Goal: Task Accomplishment & Management: Complete application form

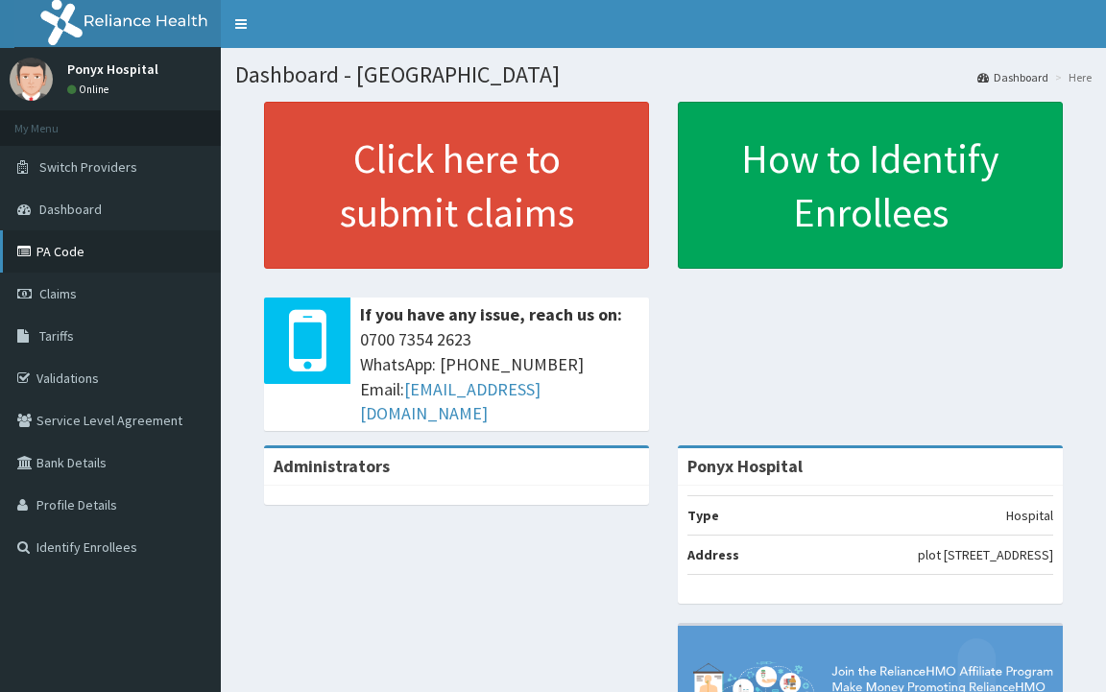
click at [68, 249] on link "PA Code" at bounding box center [110, 251] width 221 height 42
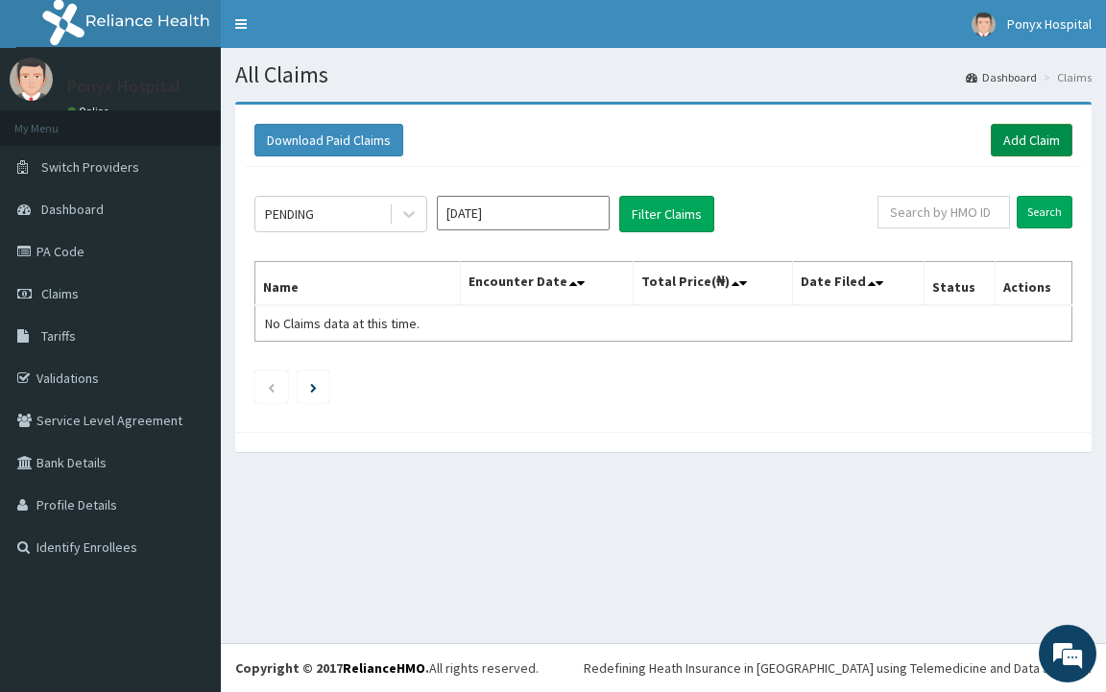
click at [1039, 136] on link "Add Claim" at bounding box center [1032, 140] width 82 height 33
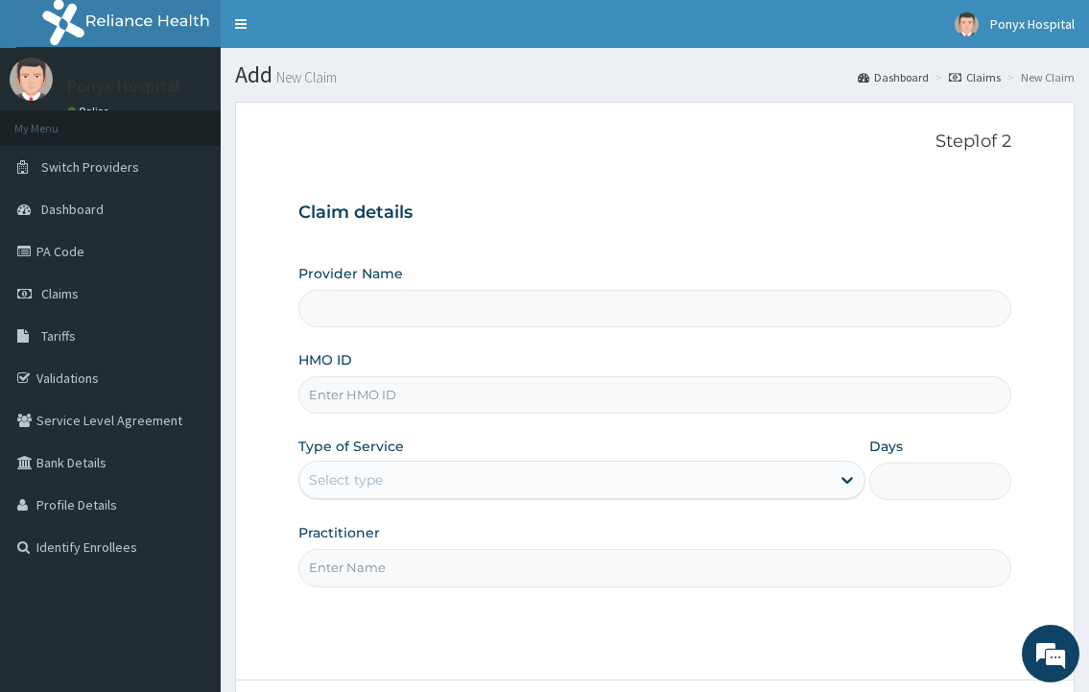
type input "Ponyx Hospital"
click at [326, 400] on input "HMO ID" at bounding box center [654, 394] width 712 height 37
type input "dmn/10102/a"
click at [367, 494] on div "Select type" at bounding box center [564, 480] width 530 height 31
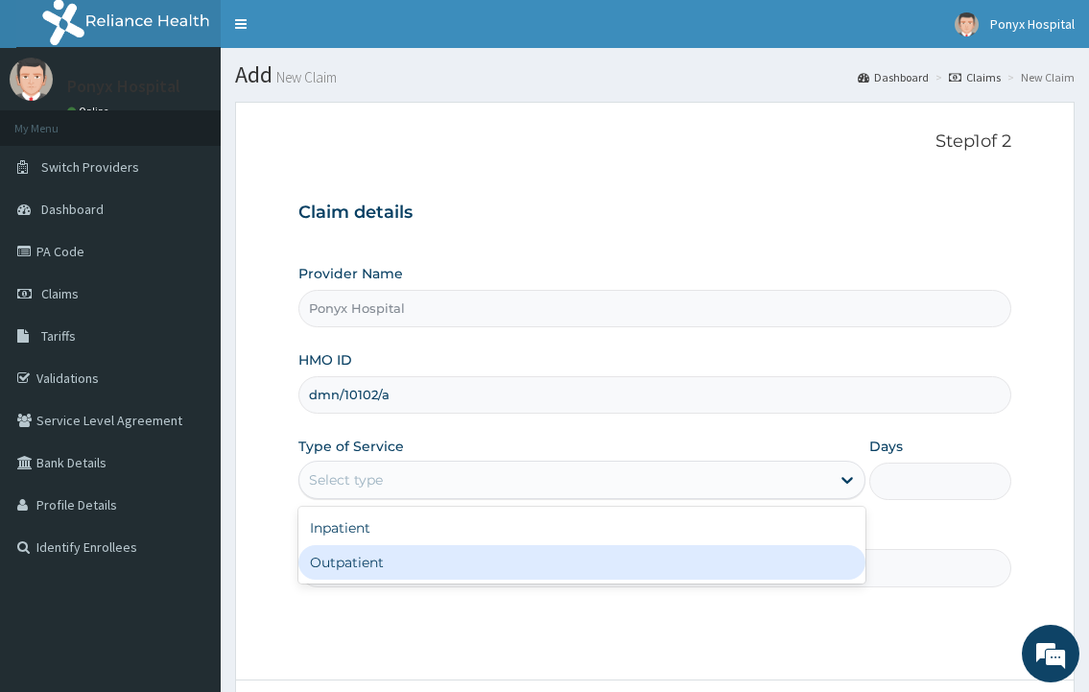
click at [375, 560] on div "Outpatient" at bounding box center [581, 562] width 566 height 35
type input "1"
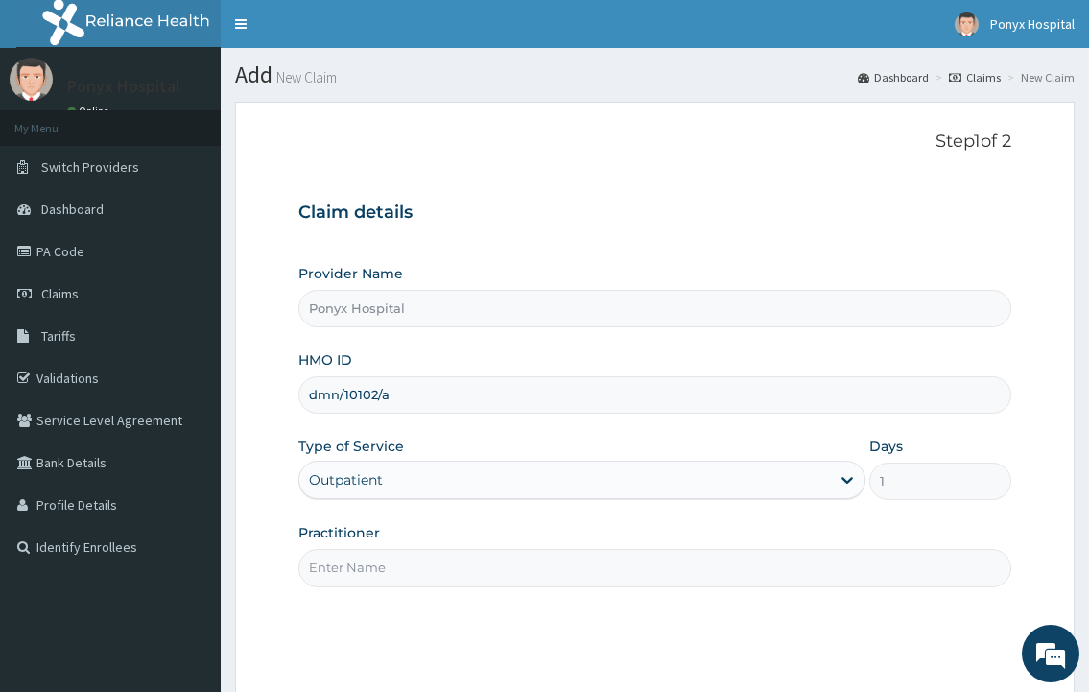
click at [375, 560] on input "Practitioner" at bounding box center [654, 567] width 712 height 37
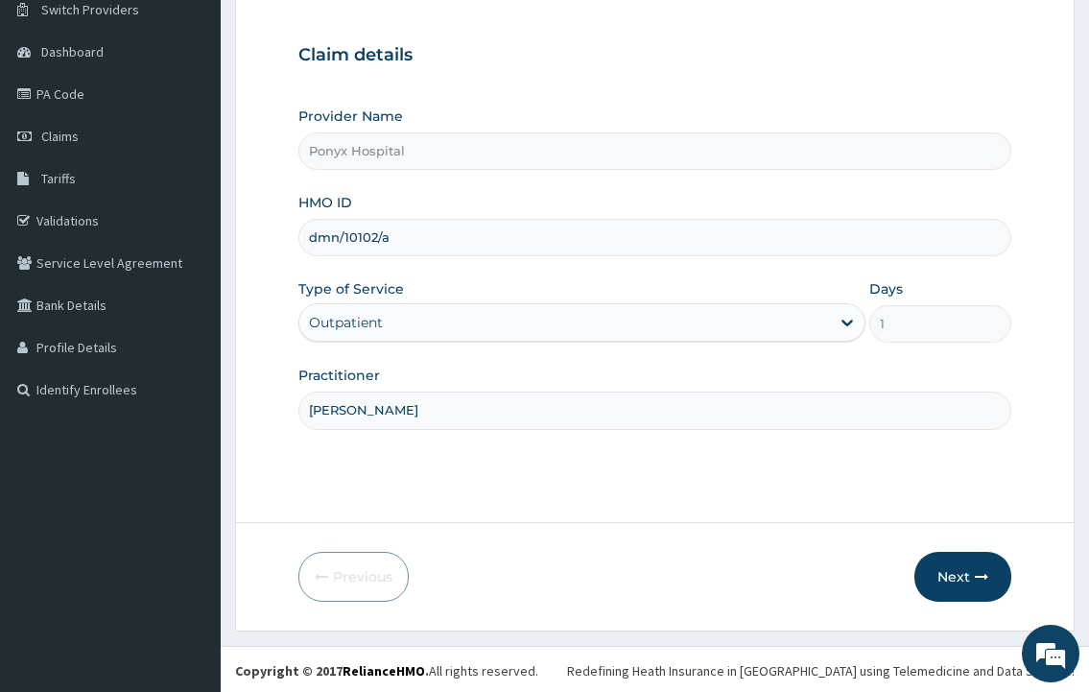
scroll to position [160, 0]
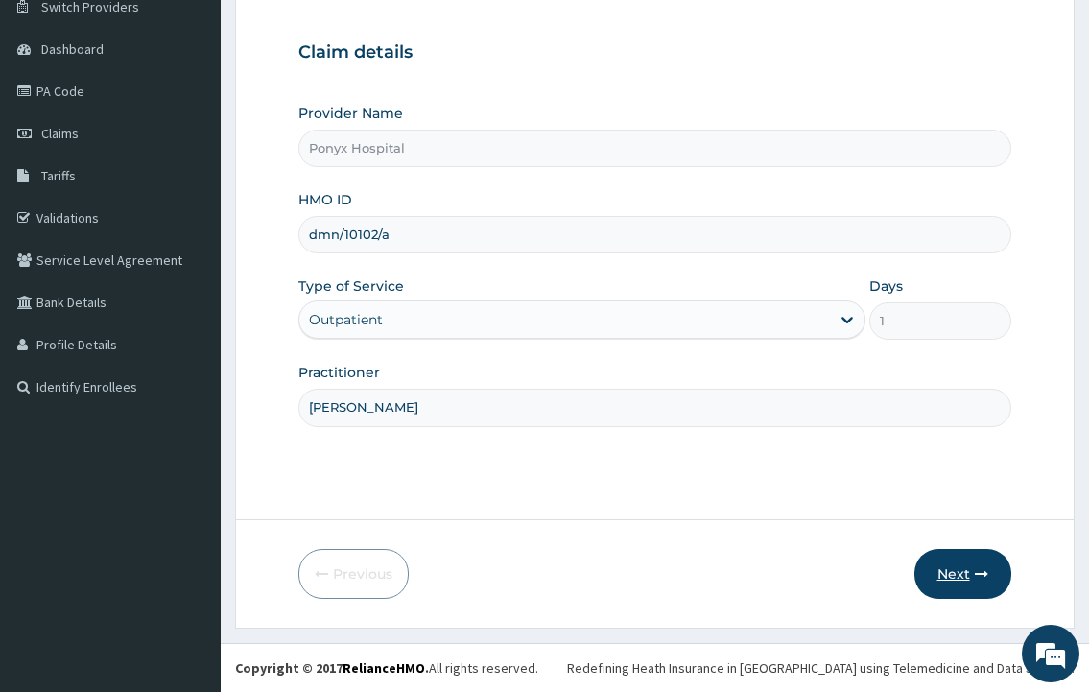
type input "[PERSON_NAME]"
click at [939, 556] on button "Next" at bounding box center [963, 574] width 97 height 50
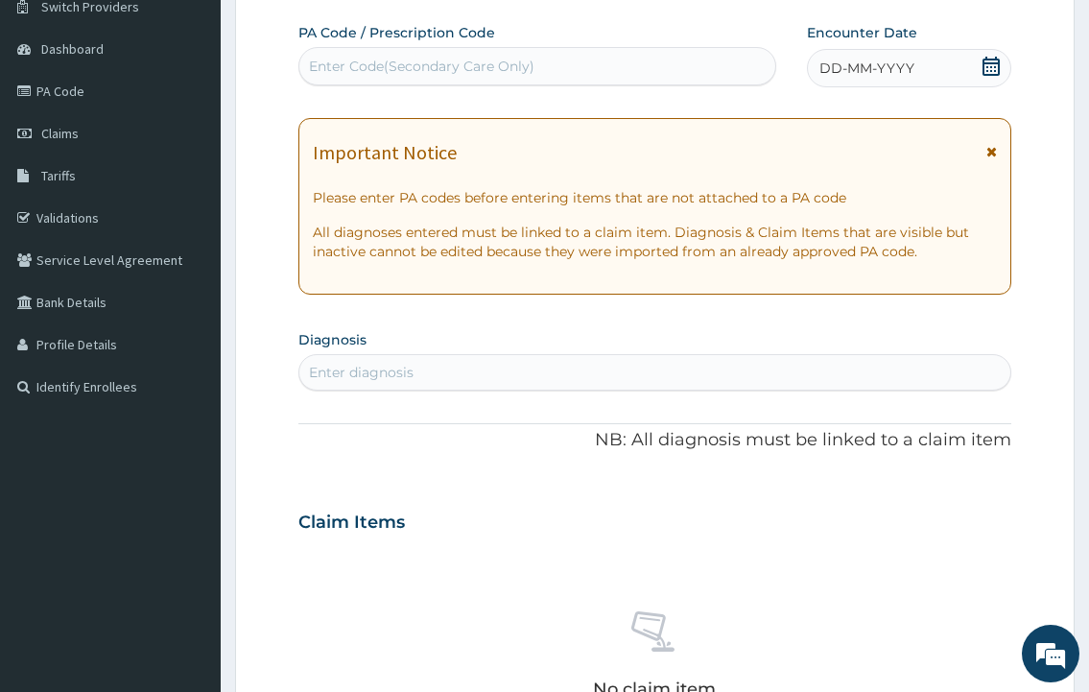
click at [433, 63] on div "Enter Code(Secondary Care Only)" at bounding box center [422, 66] width 226 height 19
type input "PA/E88480"
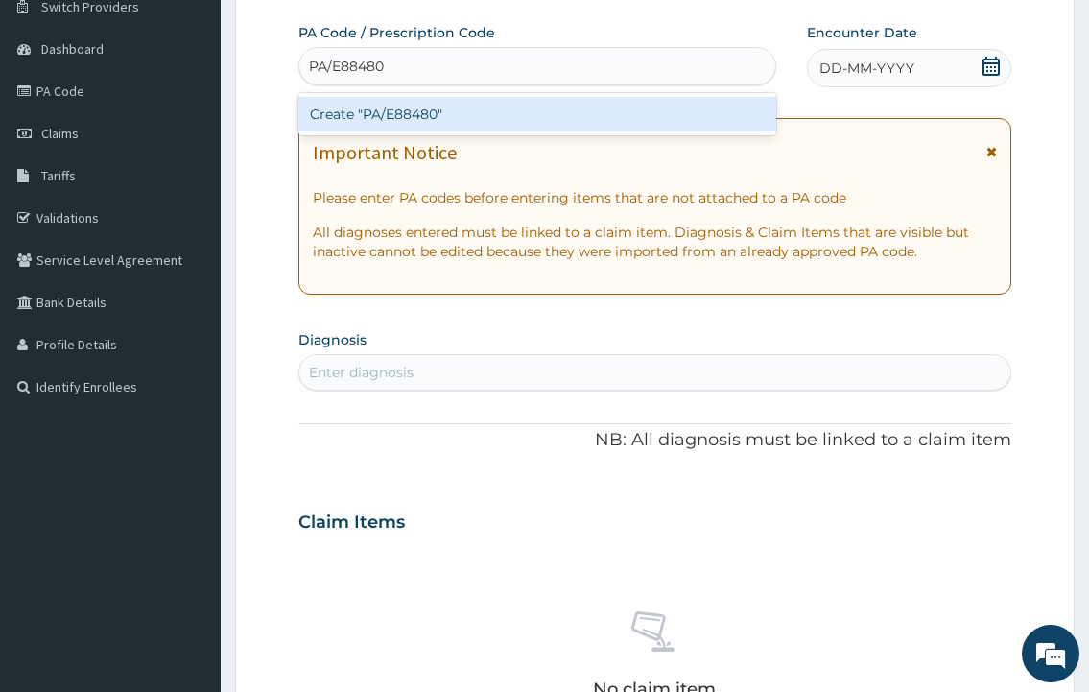
click at [441, 116] on div "Create "PA/E88480"" at bounding box center [536, 114] width 477 height 35
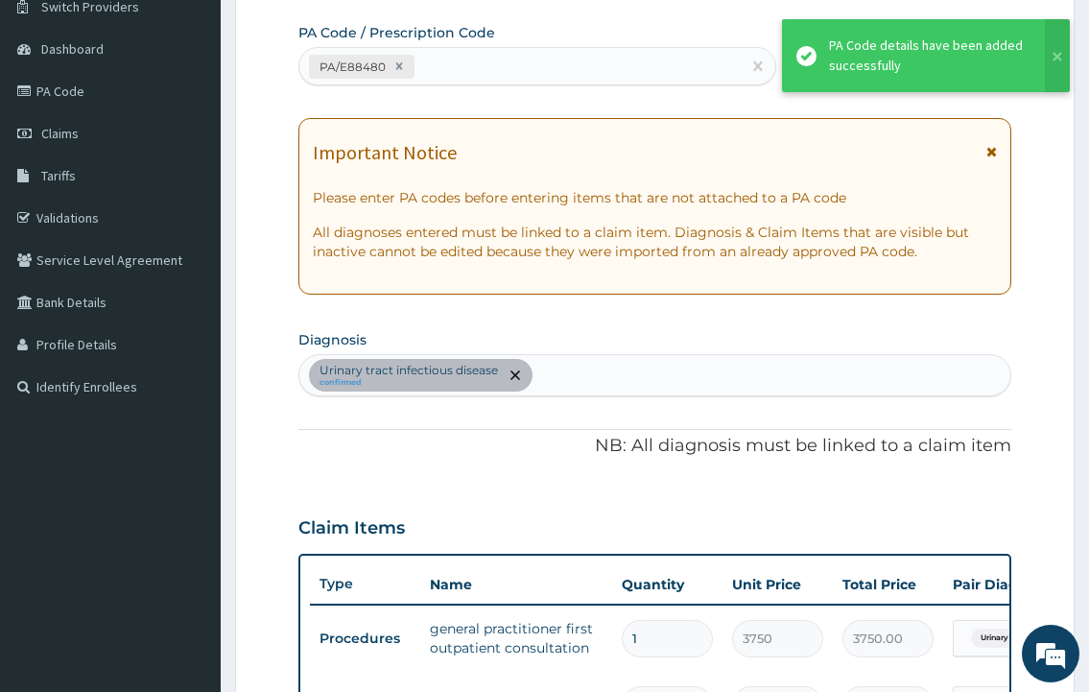
scroll to position [191, 0]
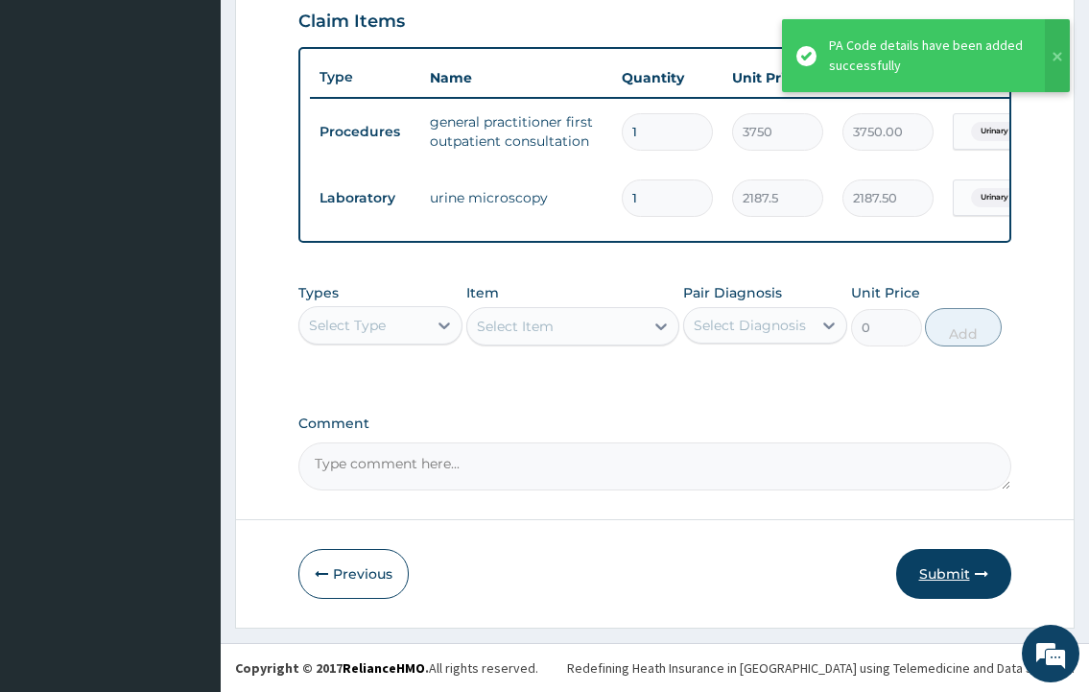
click at [942, 571] on button "Submit" at bounding box center [953, 574] width 115 height 50
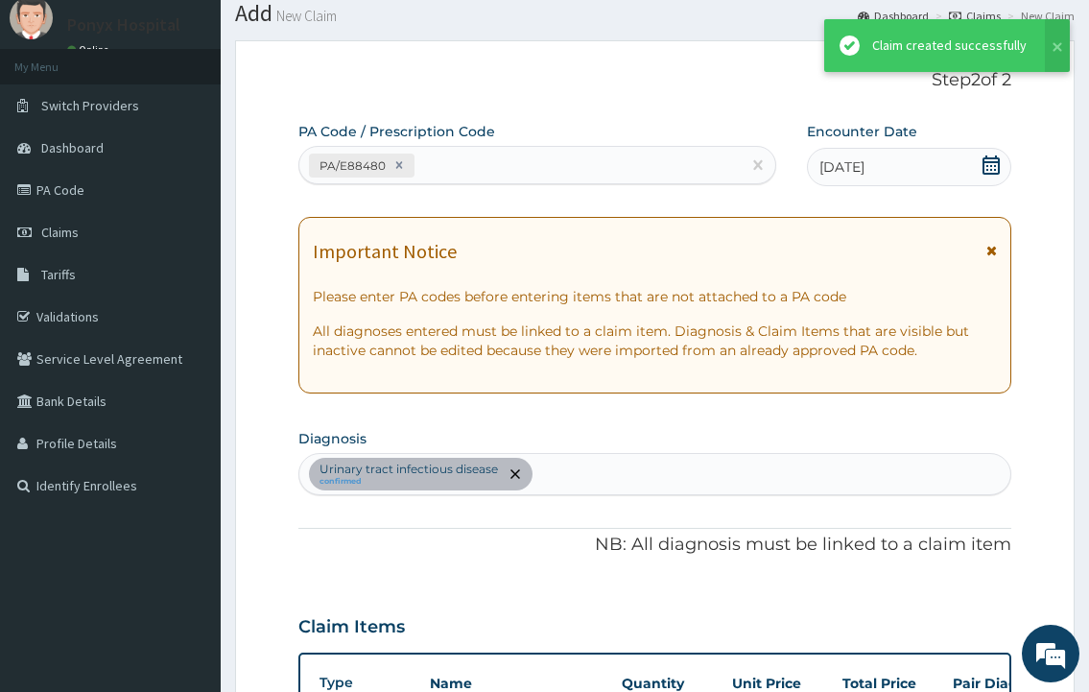
scroll to position [683, 0]
